Goal: Register for event/course

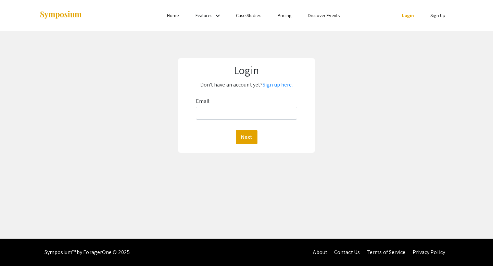
click at [253, 106] on div "Email: Next" at bounding box center [247, 120] width 102 height 49
click at [253, 121] on div "Email: Next" at bounding box center [247, 120] width 102 height 49
click at [253, 116] on input "Email:" at bounding box center [247, 113] width 102 height 13
type input "[EMAIL_ADDRESS][DOMAIN_NAME]"
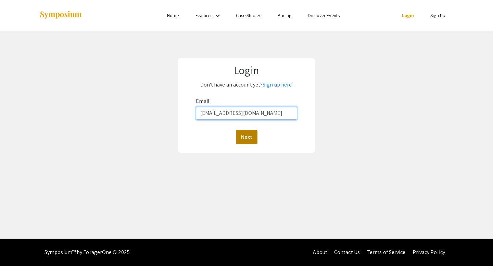
click at [236, 130] on button "Next" at bounding box center [247, 137] width 22 height 14
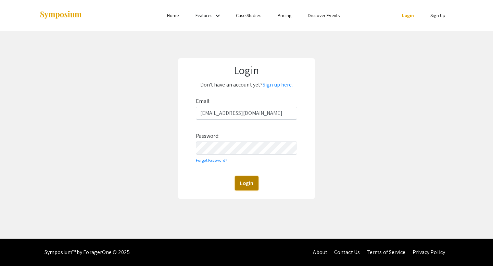
click at [244, 176] on button "Login" at bounding box center [247, 183] width 24 height 14
